Goal: Find specific page/section: Find specific page/section

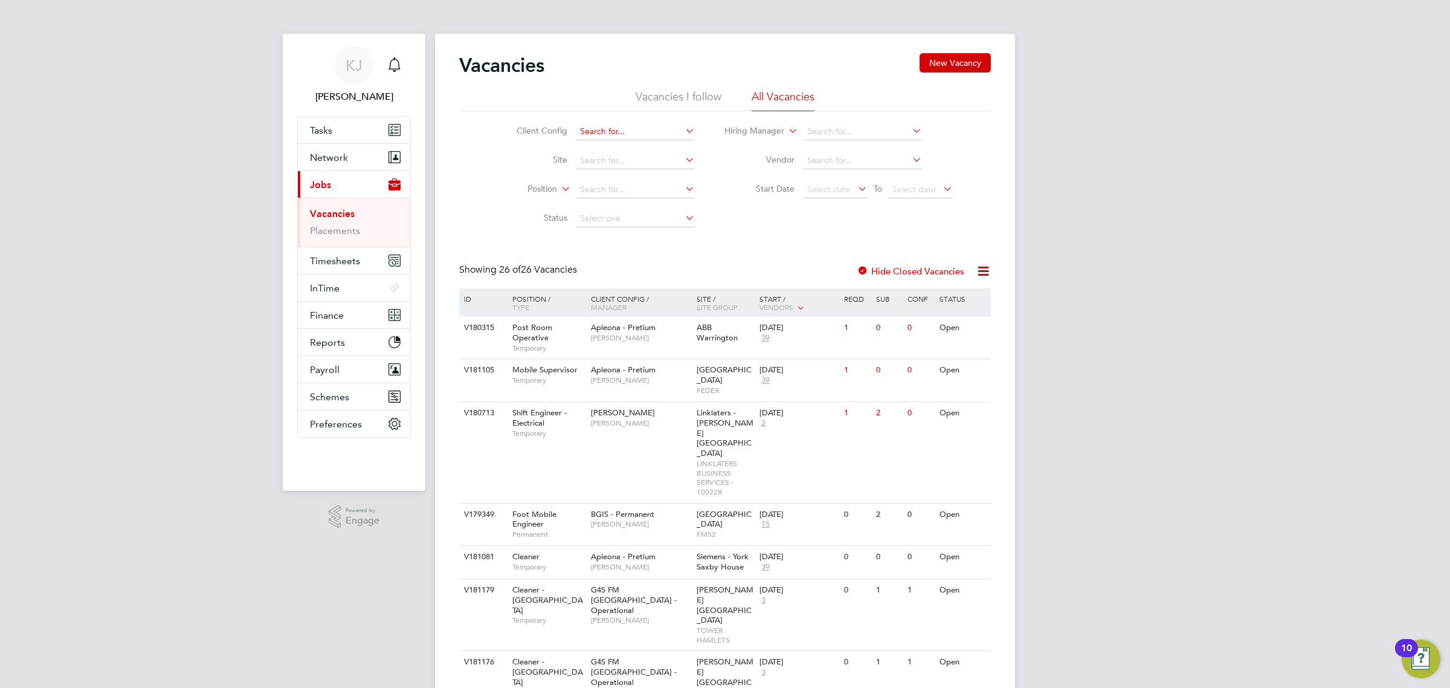
click at [627, 124] on input at bounding box center [635, 131] width 119 height 17
type input "bgis"
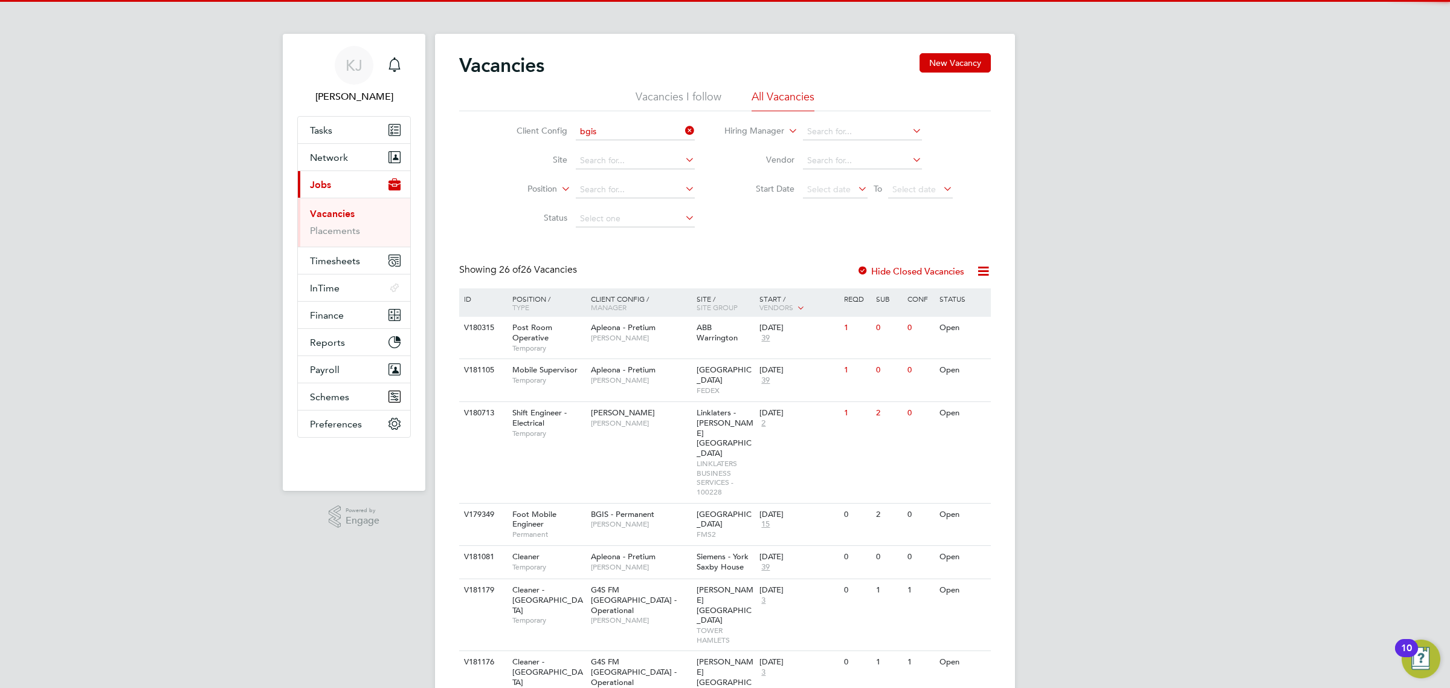
click at [639, 139] on ul "BGIS - Permanent BGIS - Permanent - BSM BGIS - Permanent GPE BGIS - Temporary B…" at bounding box center [634, 189] width 121 height 100
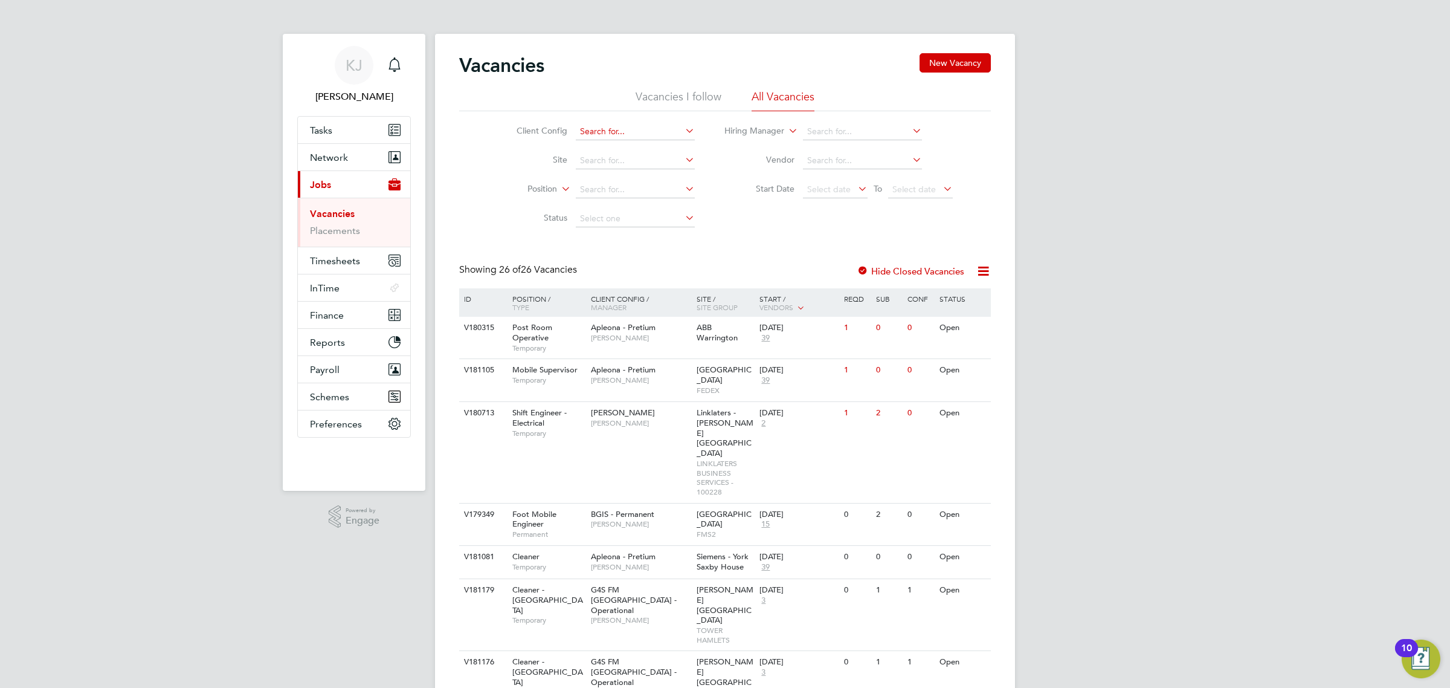
click at [641, 134] on input at bounding box center [635, 131] width 119 height 17
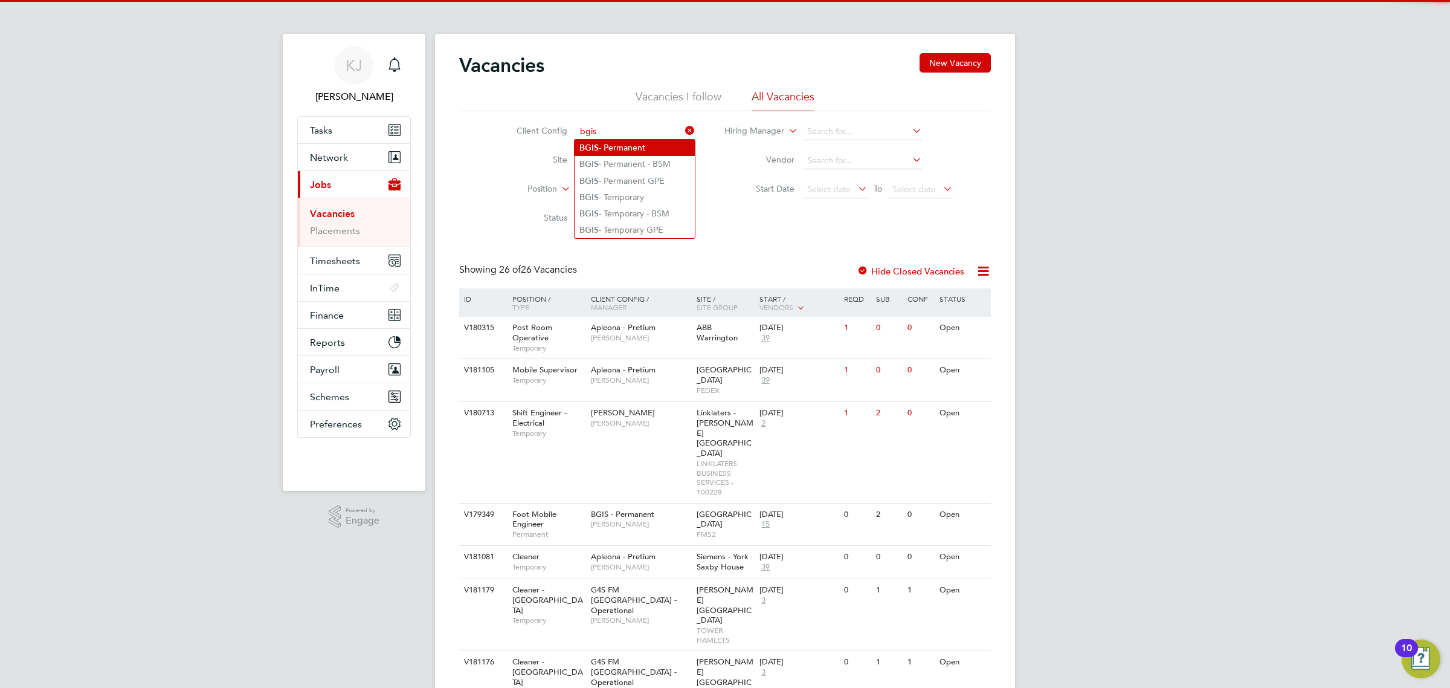
click at [644, 145] on li "BGIS - Permanent" at bounding box center [635, 148] width 120 height 16
type input "BGIS - Permanent"
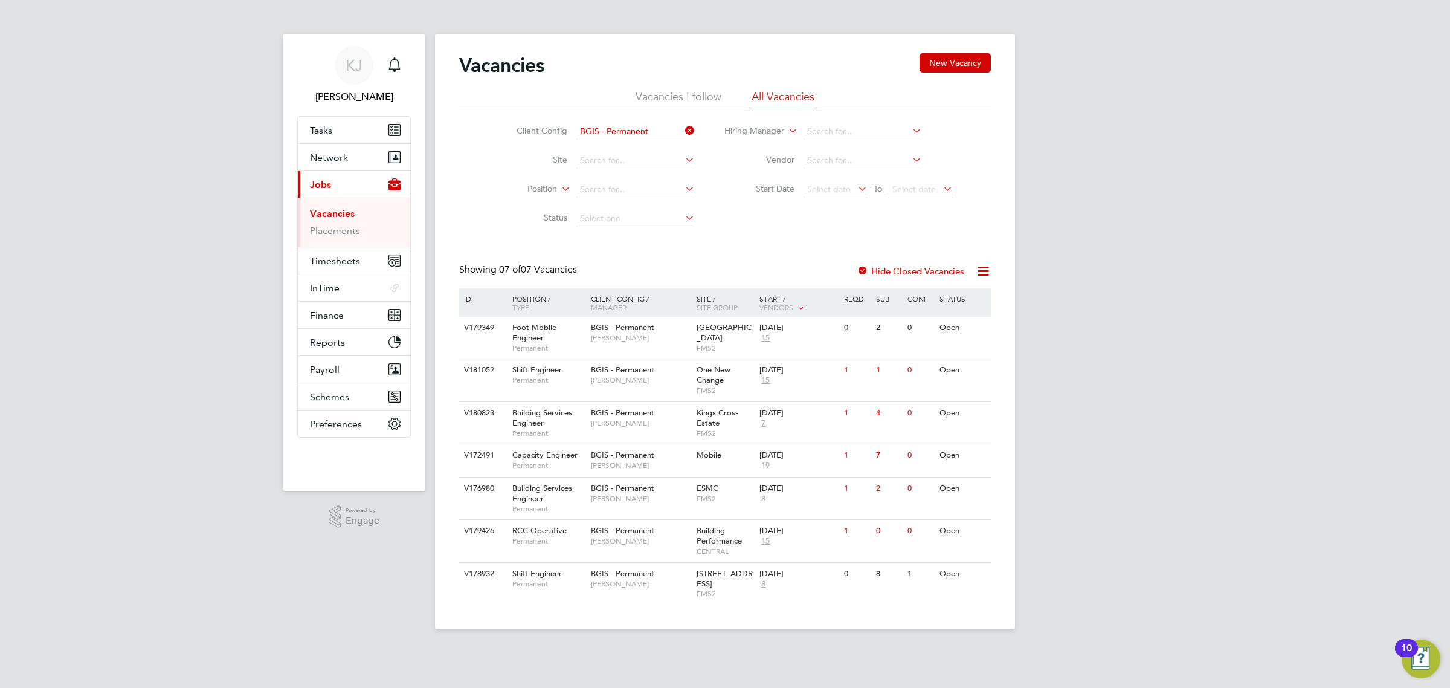
click at [644, 147] on li "Site" at bounding box center [596, 160] width 227 height 29
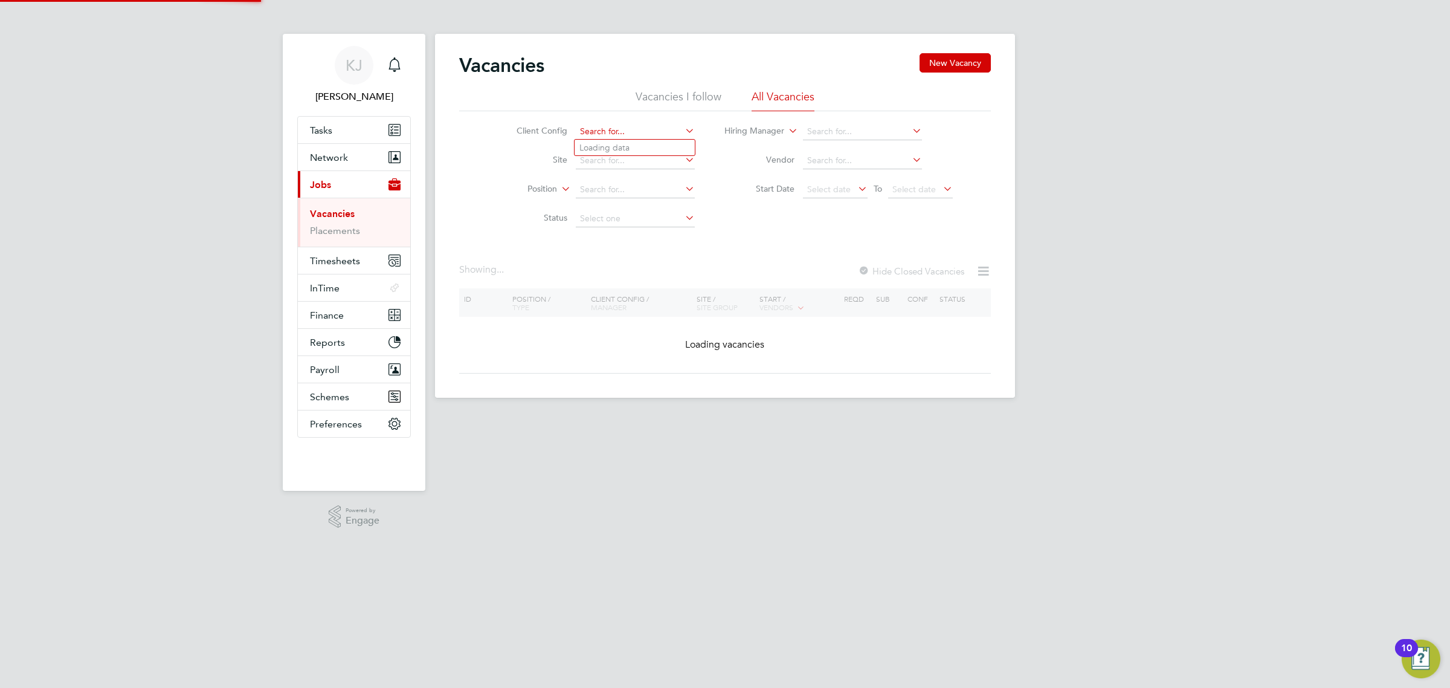
click at [645, 133] on input at bounding box center [635, 131] width 119 height 17
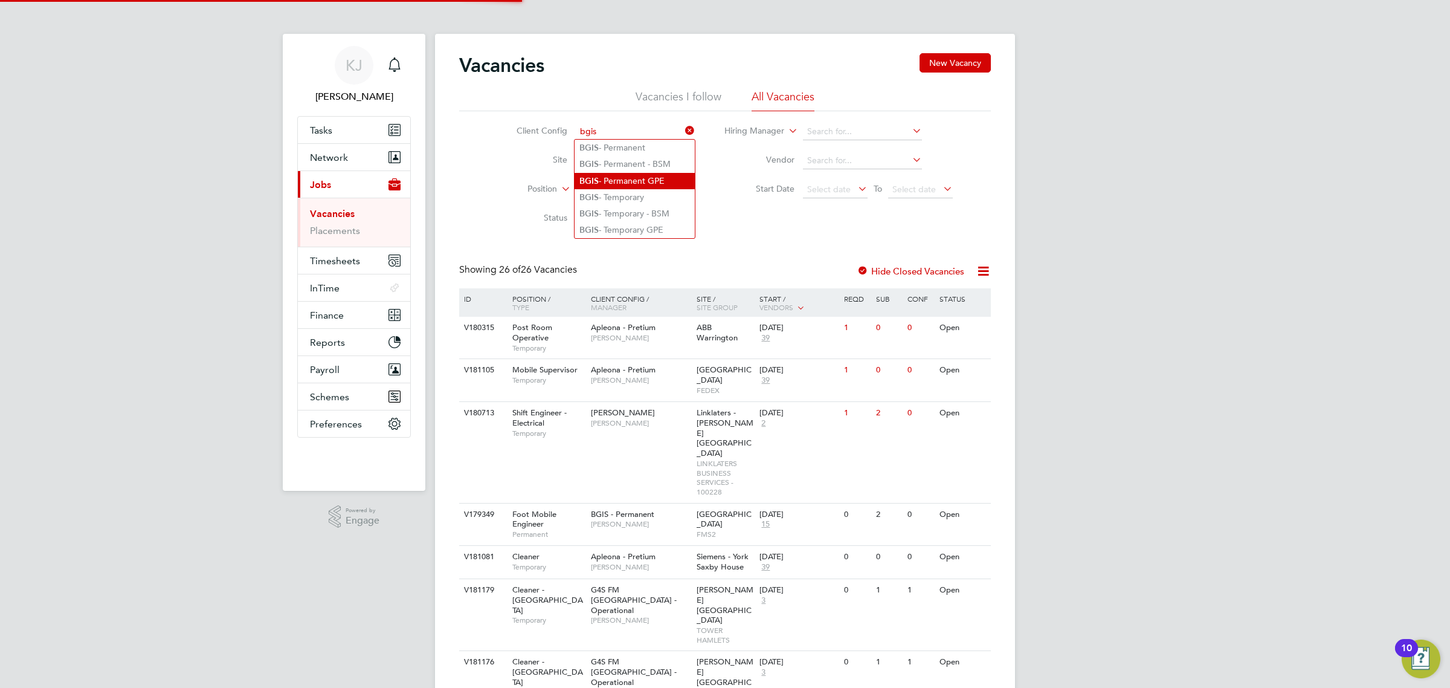
click at [644, 179] on li "BGIS - Permanent GPE" at bounding box center [635, 181] width 120 height 16
type input "BGIS - Permanent GPE"
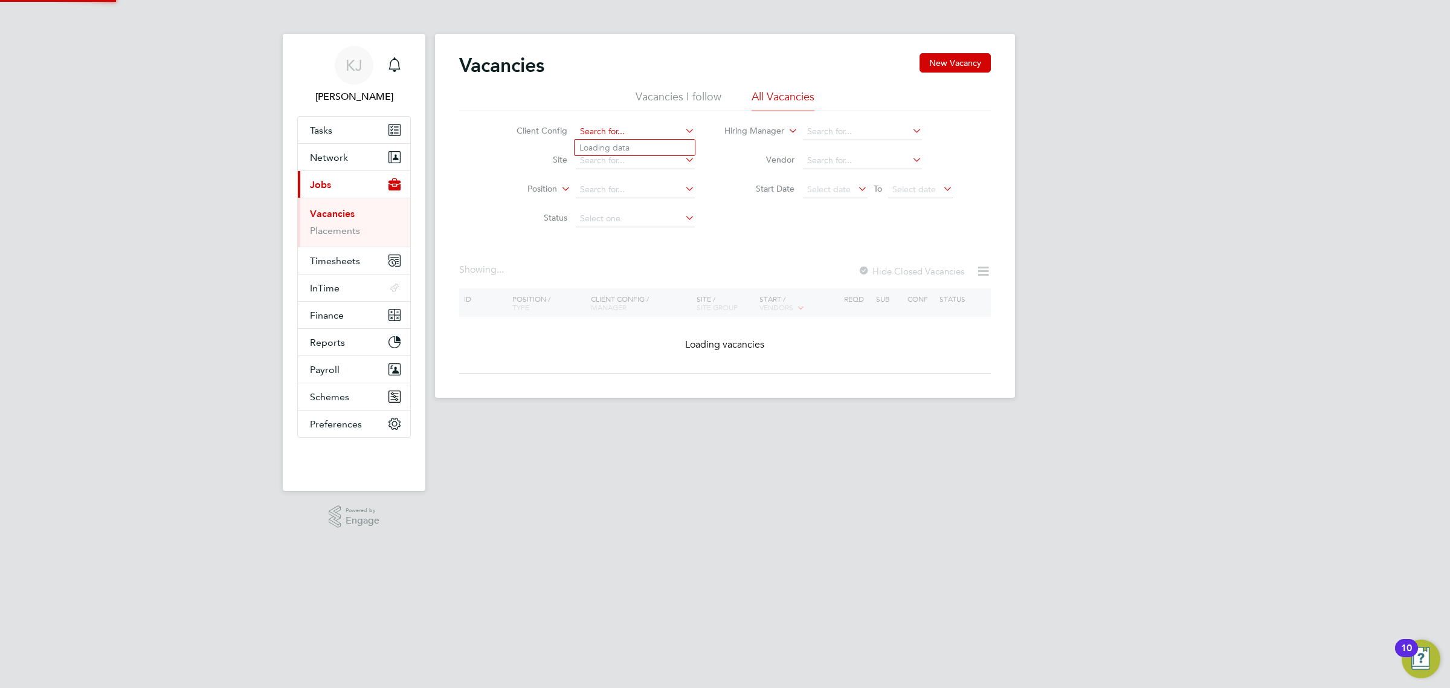
click at [639, 135] on input at bounding box center [635, 131] width 119 height 17
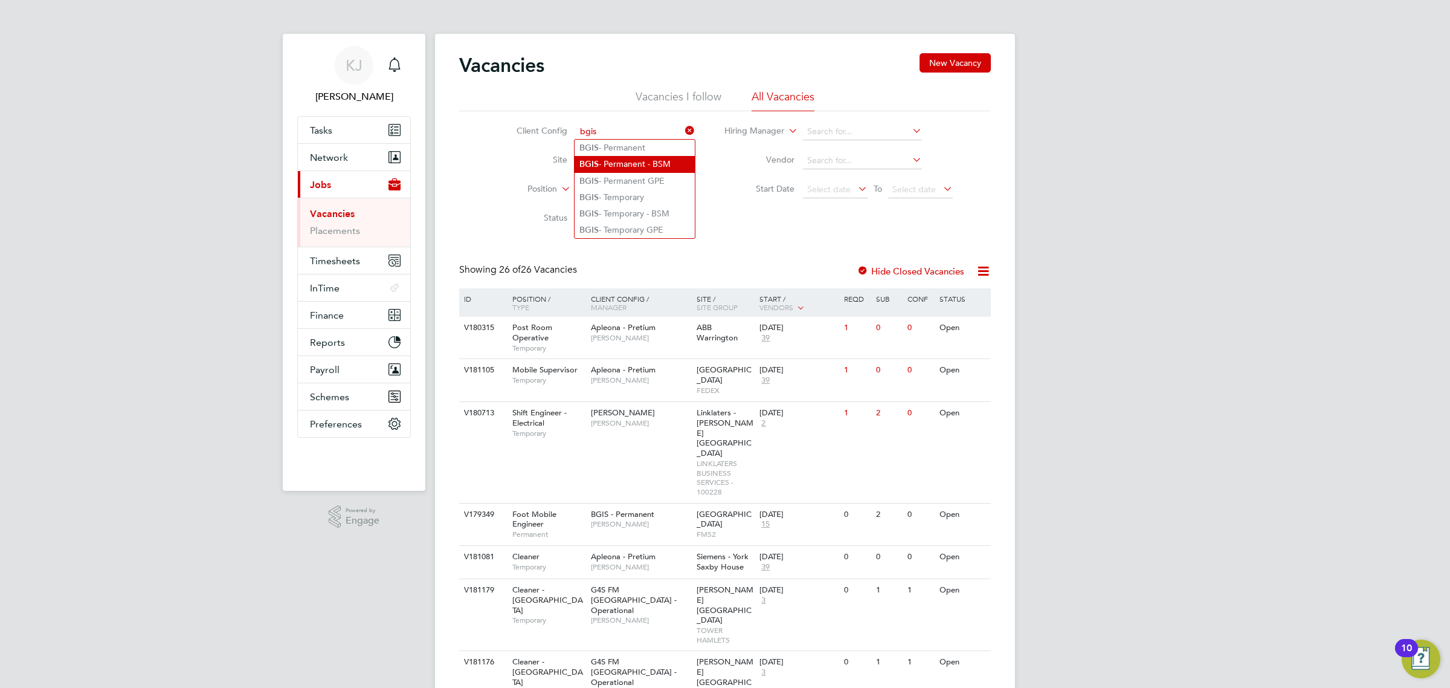
click at [666, 157] on li "BGIS - Permanent - BSM" at bounding box center [635, 164] width 120 height 16
type input "BGIS - Permanent - BSM"
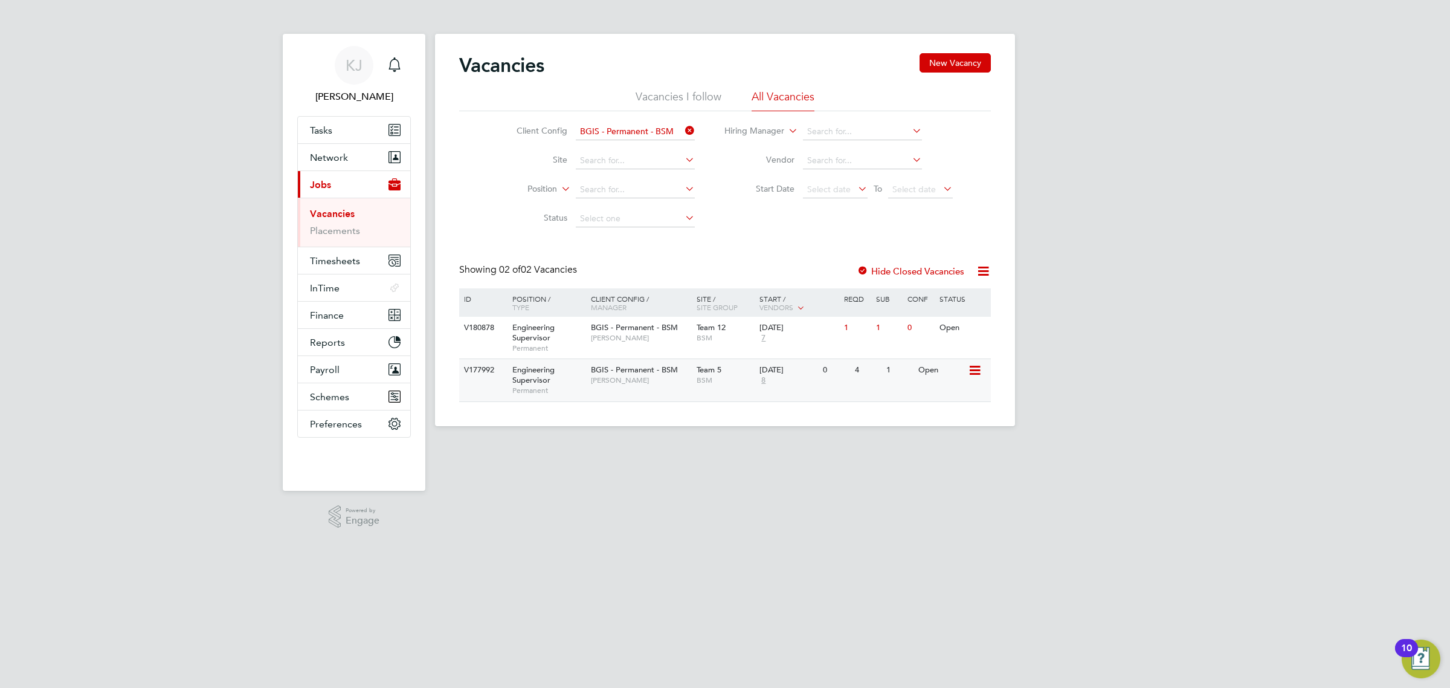
click at [630, 378] on span "[PERSON_NAME]" at bounding box center [641, 380] width 100 height 10
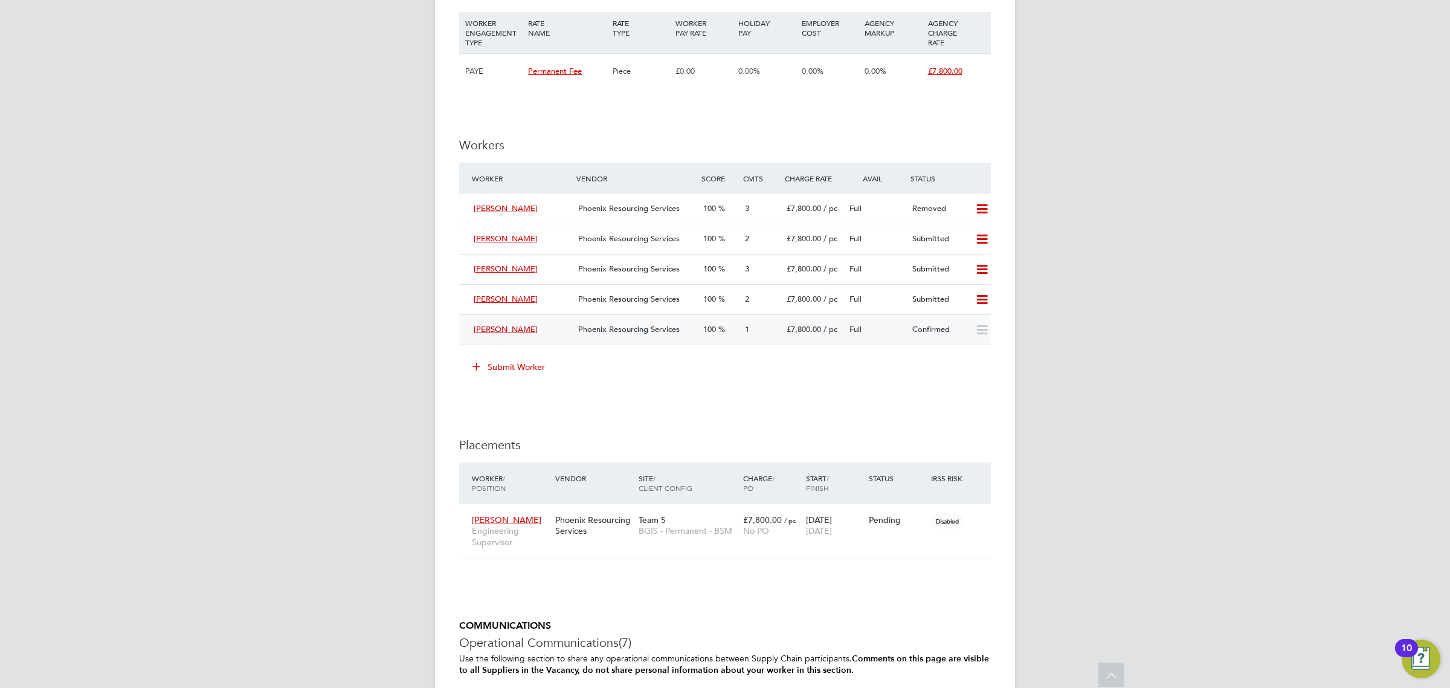
click at [714, 340] on div "100" at bounding box center [720, 330] width 42 height 20
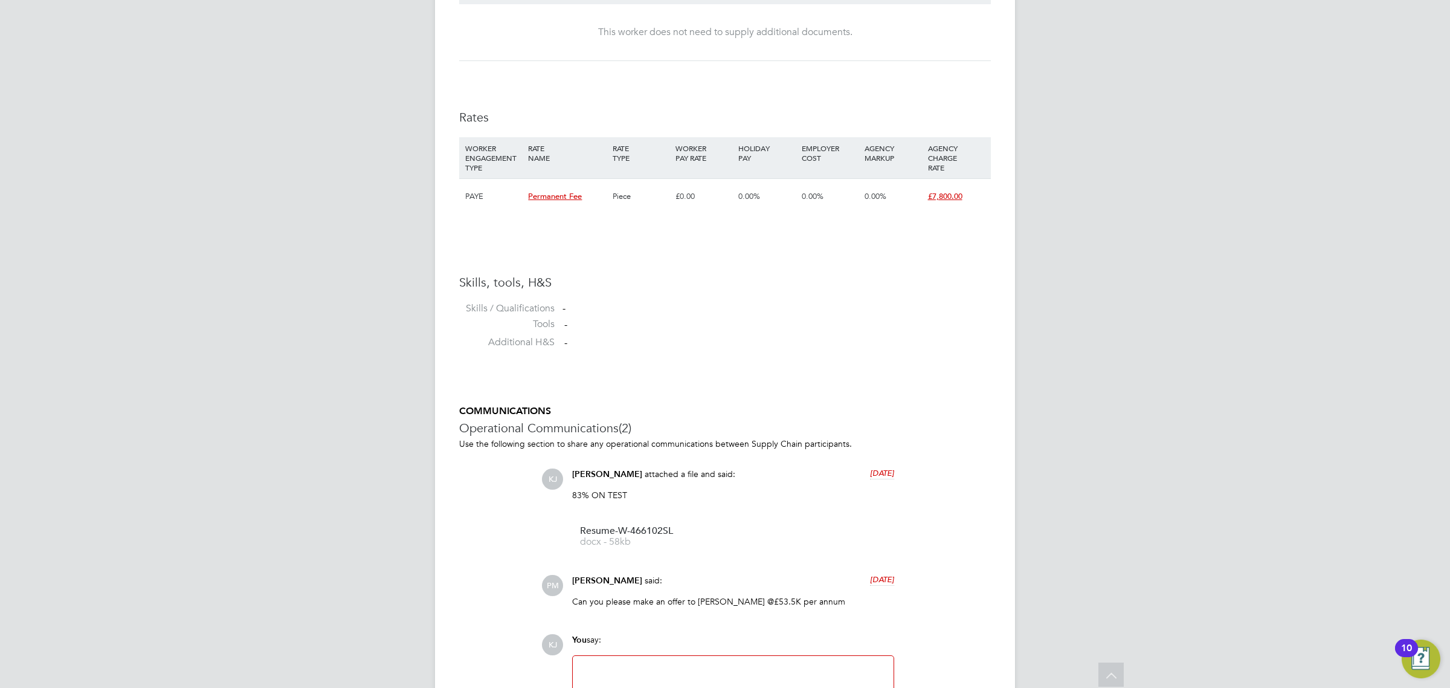
scroll to position [1216, 0]
